Goal: Information Seeking & Learning: Learn about a topic

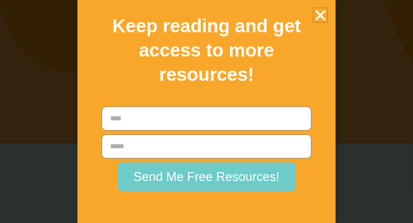
scroll to position [1897, 0]
click at [319, 15] on icon "Close" at bounding box center [320, 15] width 14 height 14
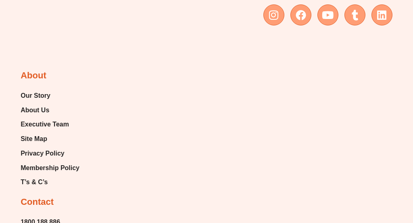
scroll to position [2703, 0]
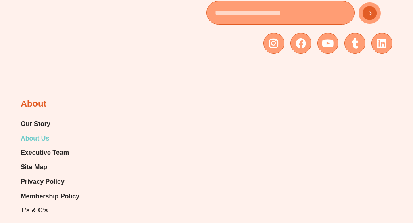
click at [40, 132] on span "About Us" at bounding box center [35, 138] width 29 height 12
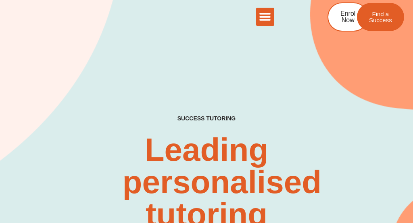
click at [270, 17] on icon "Menu Toggle" at bounding box center [265, 17] width 12 height 12
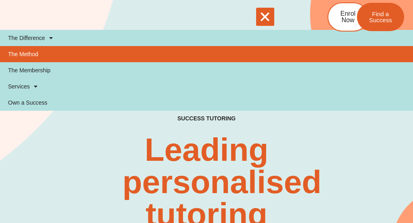
click at [161, 47] on link "The Method" at bounding box center [206, 54] width 413 height 16
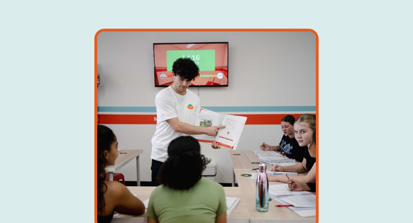
scroll to position [558, 0]
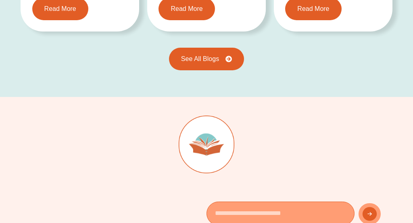
scroll to position [1666, 0]
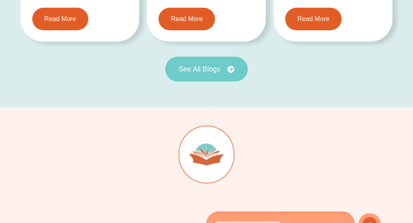
click at [224, 65] on link "See All Blogs" at bounding box center [206, 68] width 83 height 25
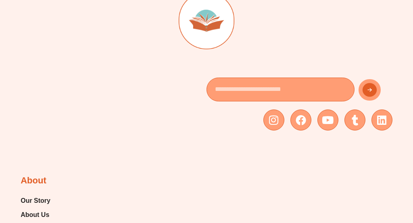
scroll to position [1323, 0]
